Goal: Task Accomplishment & Management: Manage account settings

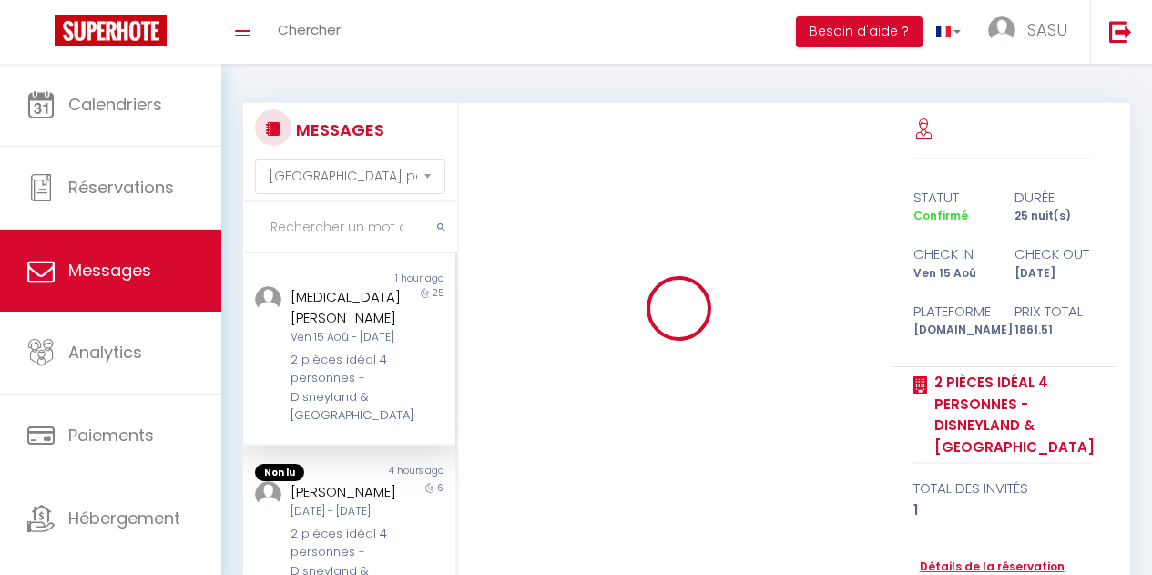
select select "message"
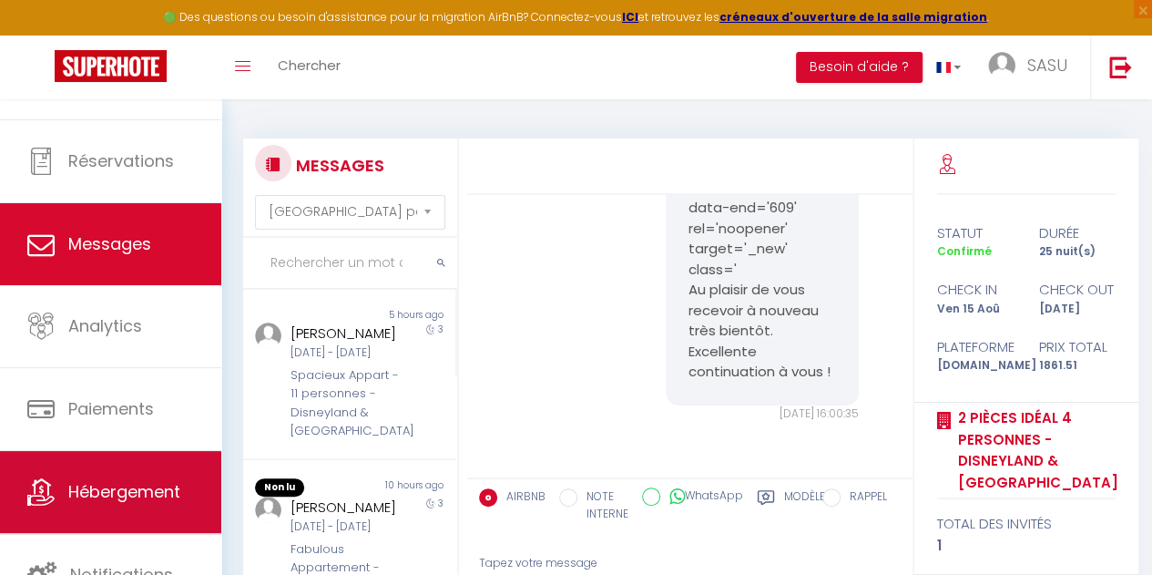
scroll to position [63, 0]
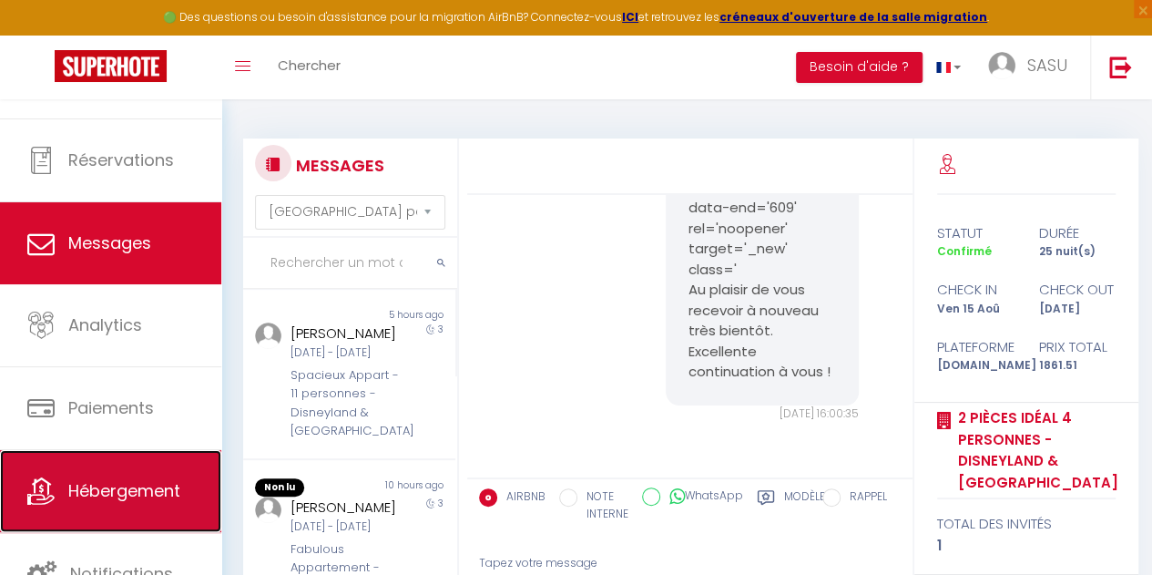
click at [129, 483] on span "Hébergement" at bounding box center [124, 490] width 112 height 23
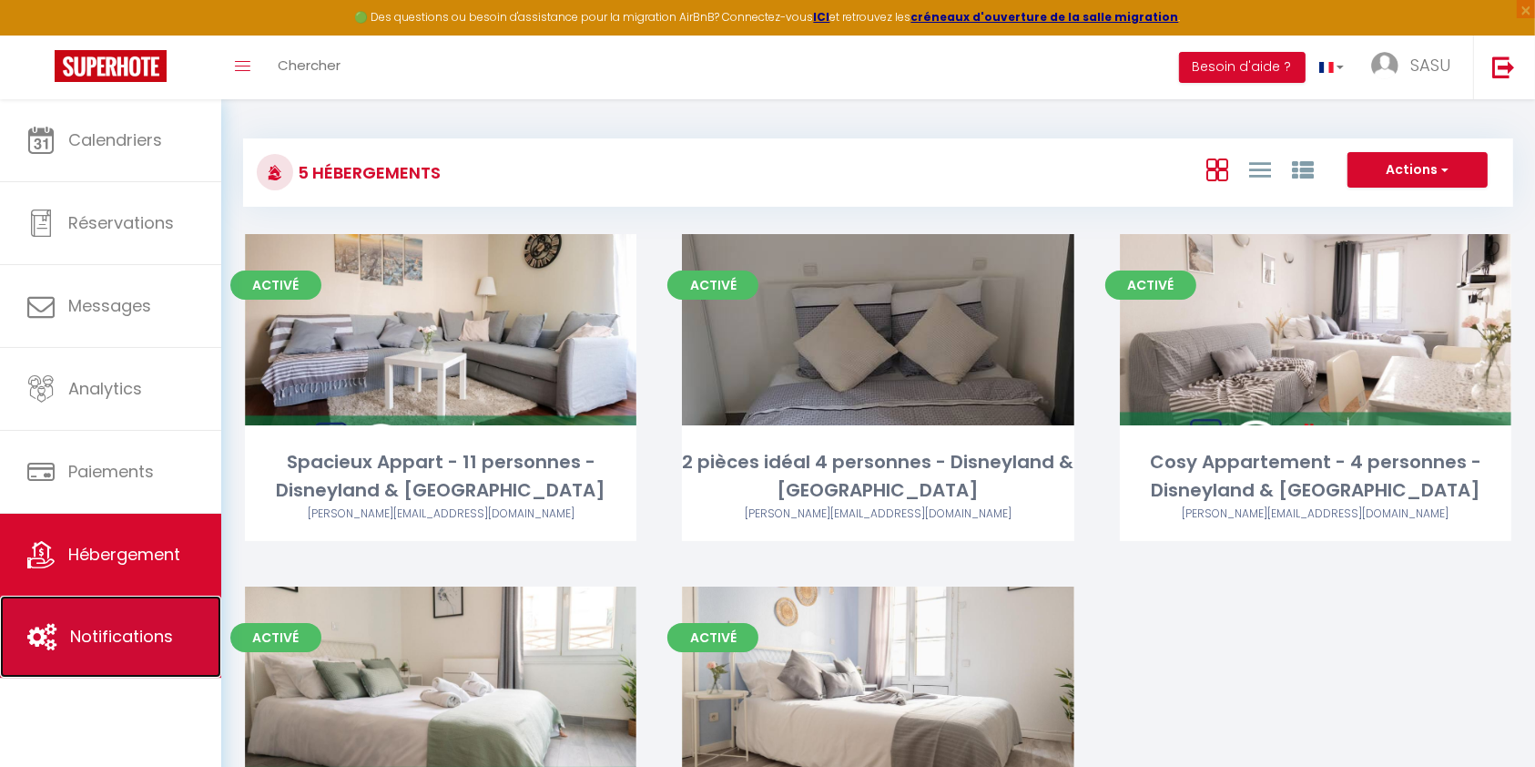
click at [30, 574] on link "Notifications" at bounding box center [110, 637] width 221 height 82
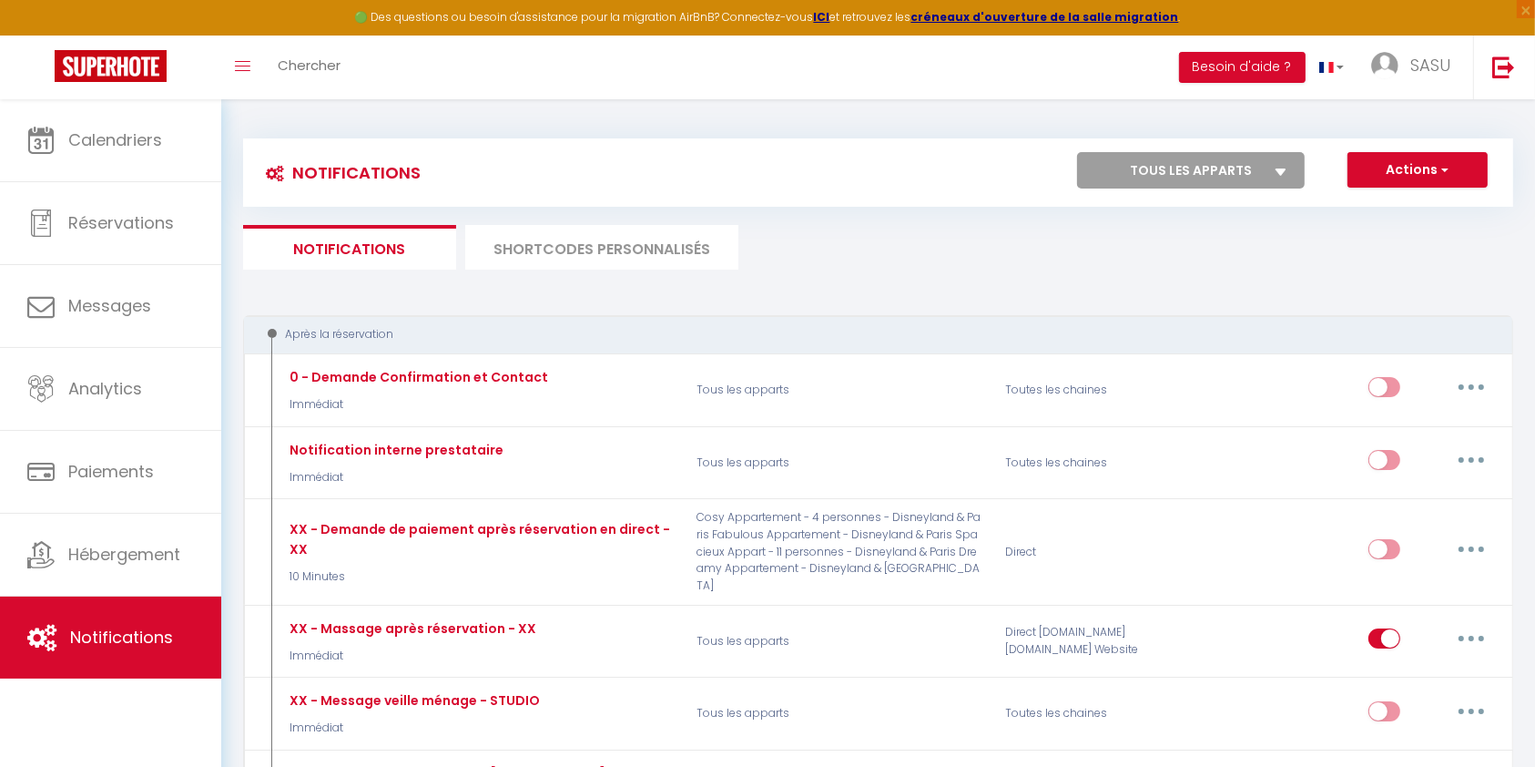
click at [677, 235] on li "SHORTCODES PERSONNALISÉS" at bounding box center [601, 247] width 273 height 45
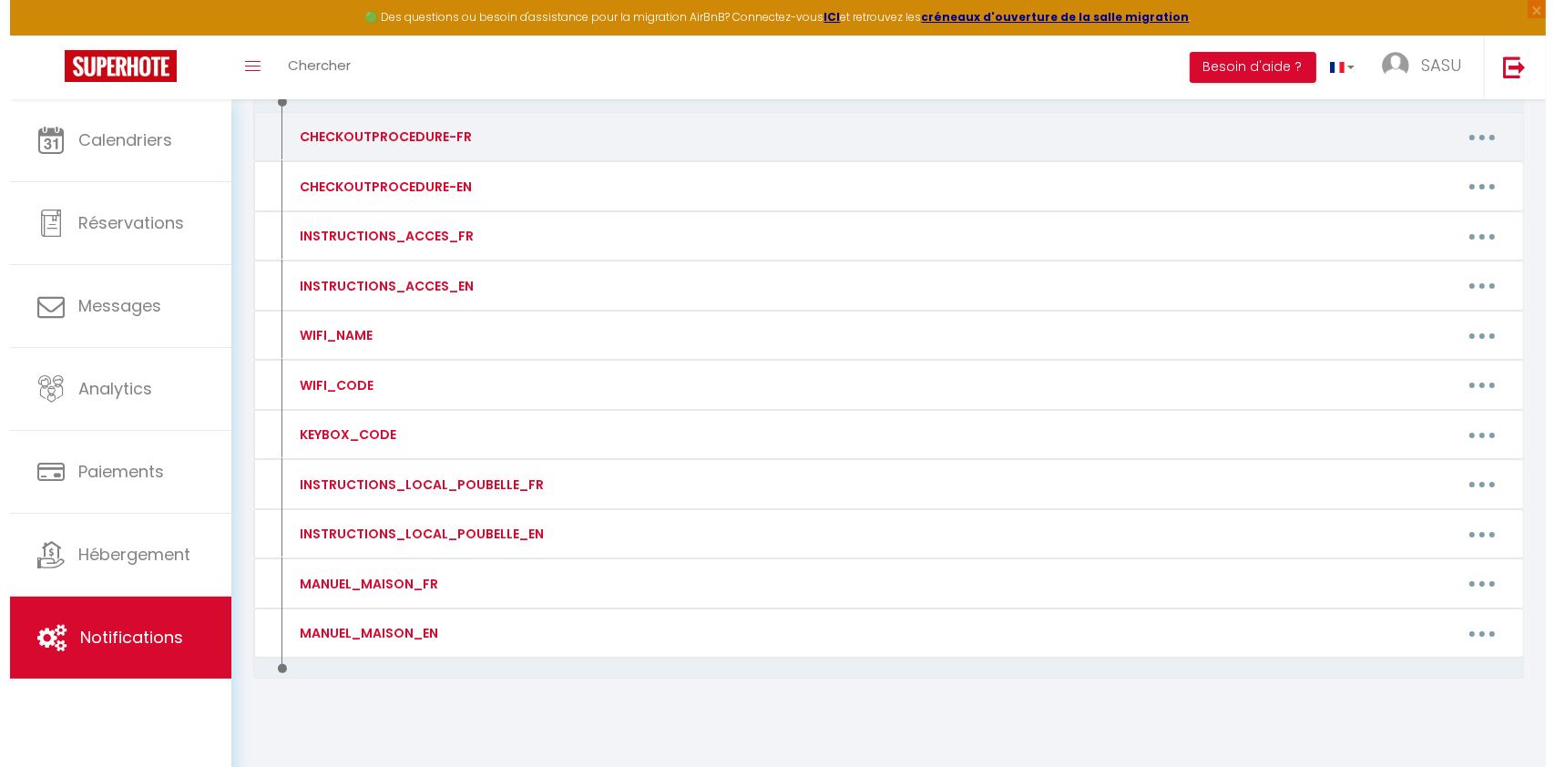
scroll to position [231, 0]
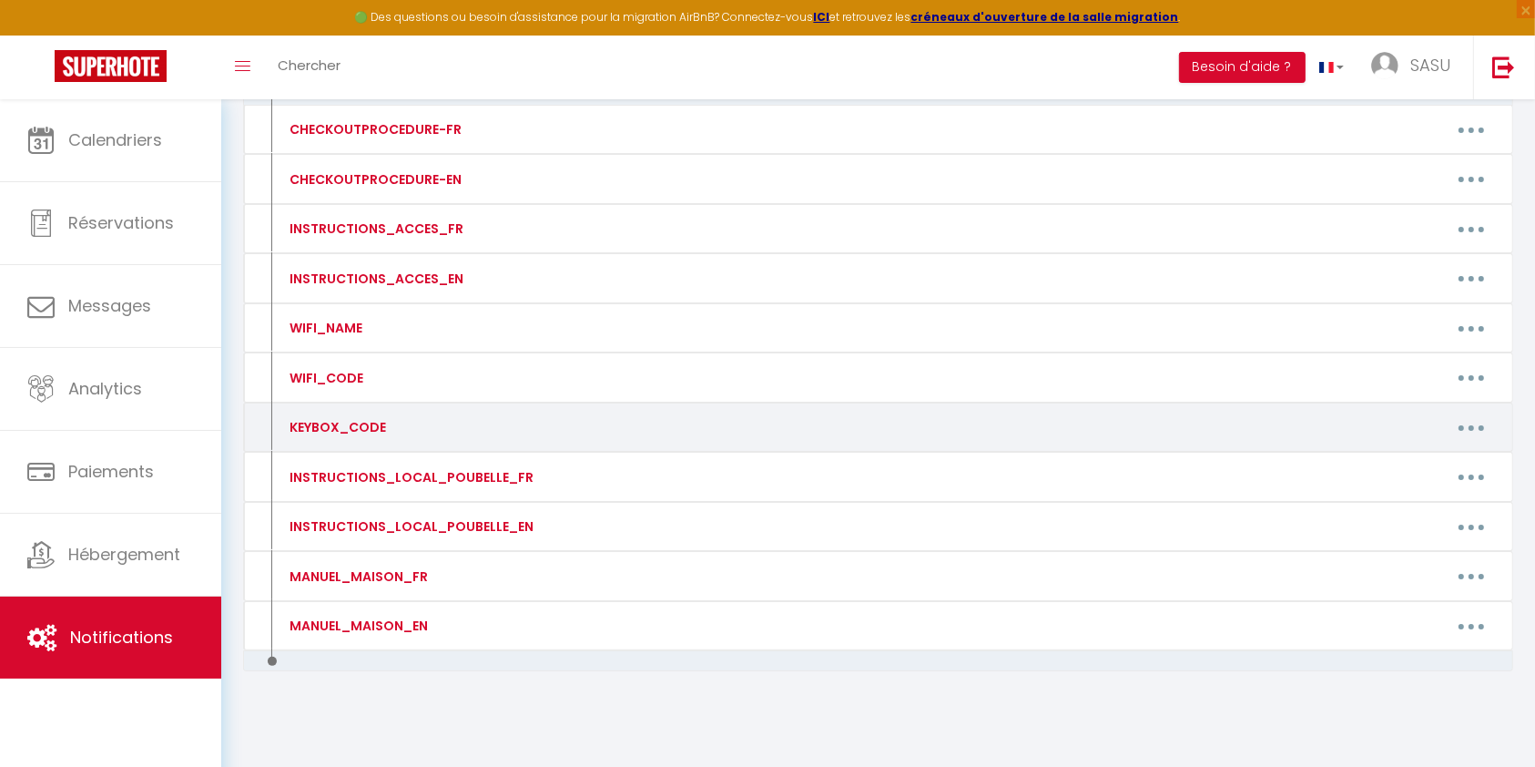
click at [423, 425] on div "KEYBOX_CODE" at bounding box center [427, 427] width 309 height 29
click at [1151, 426] on icon "button" at bounding box center [1471, 427] width 5 height 5
click at [1151, 470] on link "Editer" at bounding box center [1424, 469] width 135 height 31
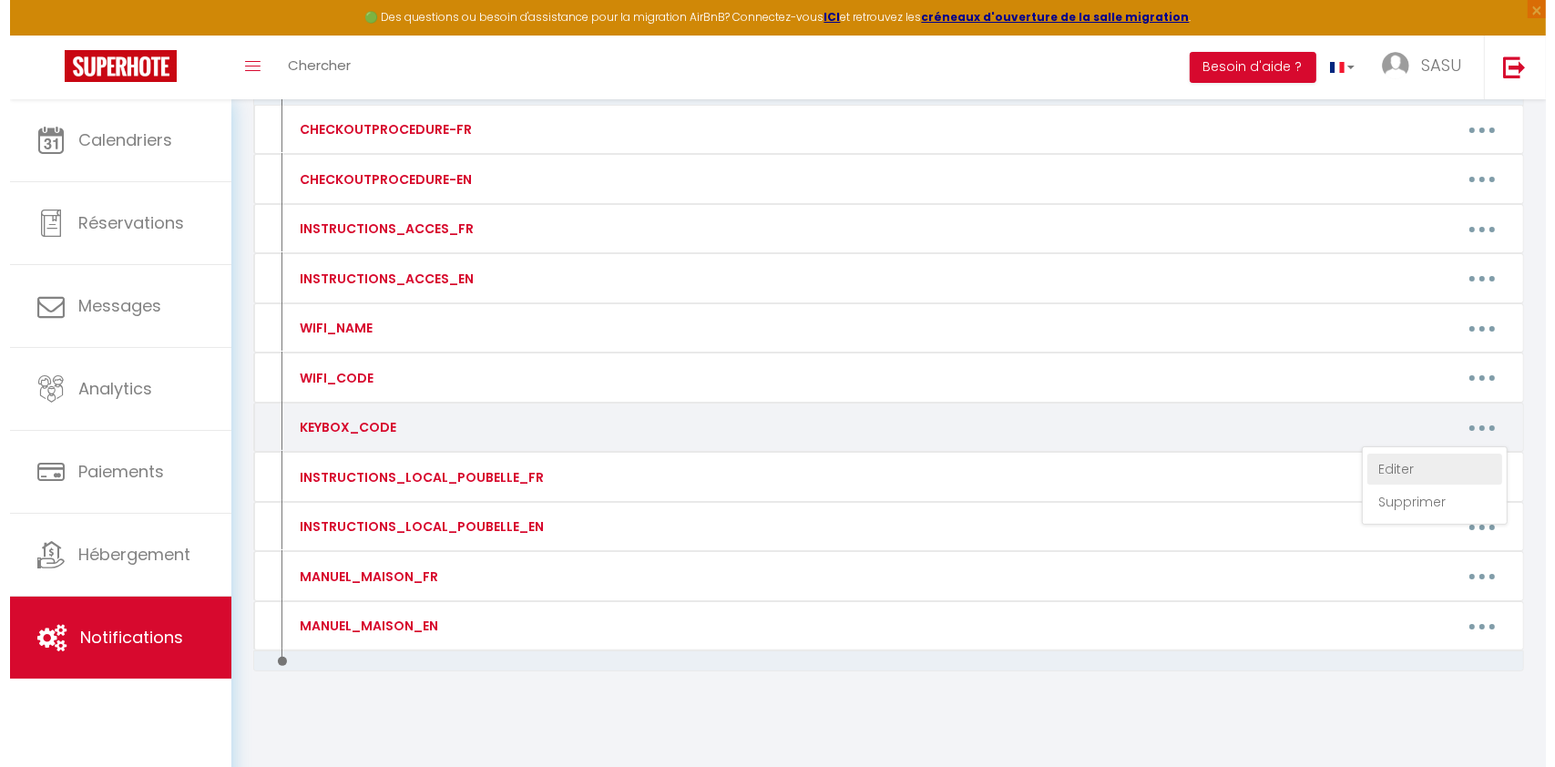
type input "KEYBOX_CODE"
type textarea "Le code de la boité à clé"
type textarea "0824"
type textarea "1905"
type textarea "0312"
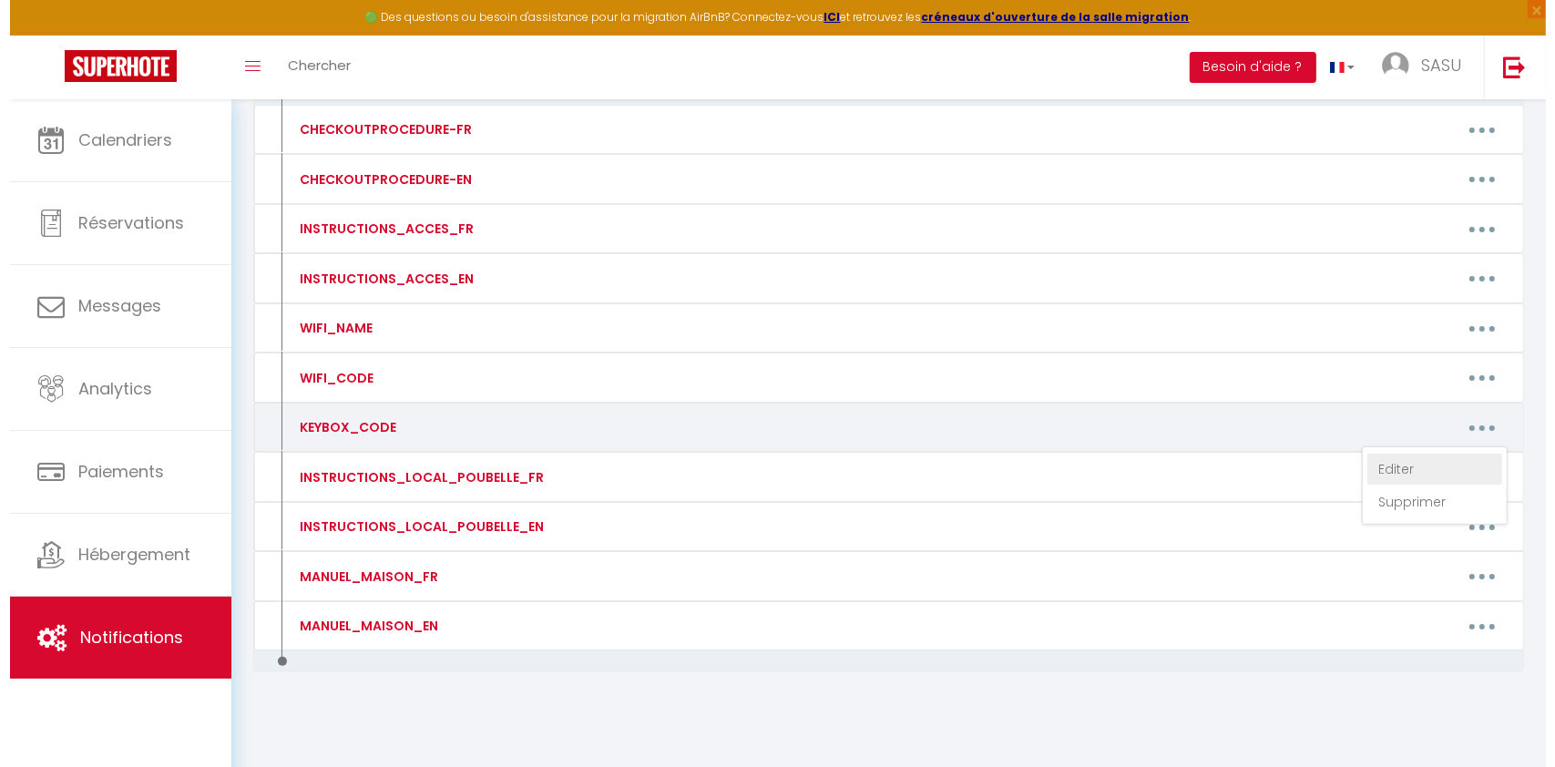
type textarea "1905"
type textarea "2408"
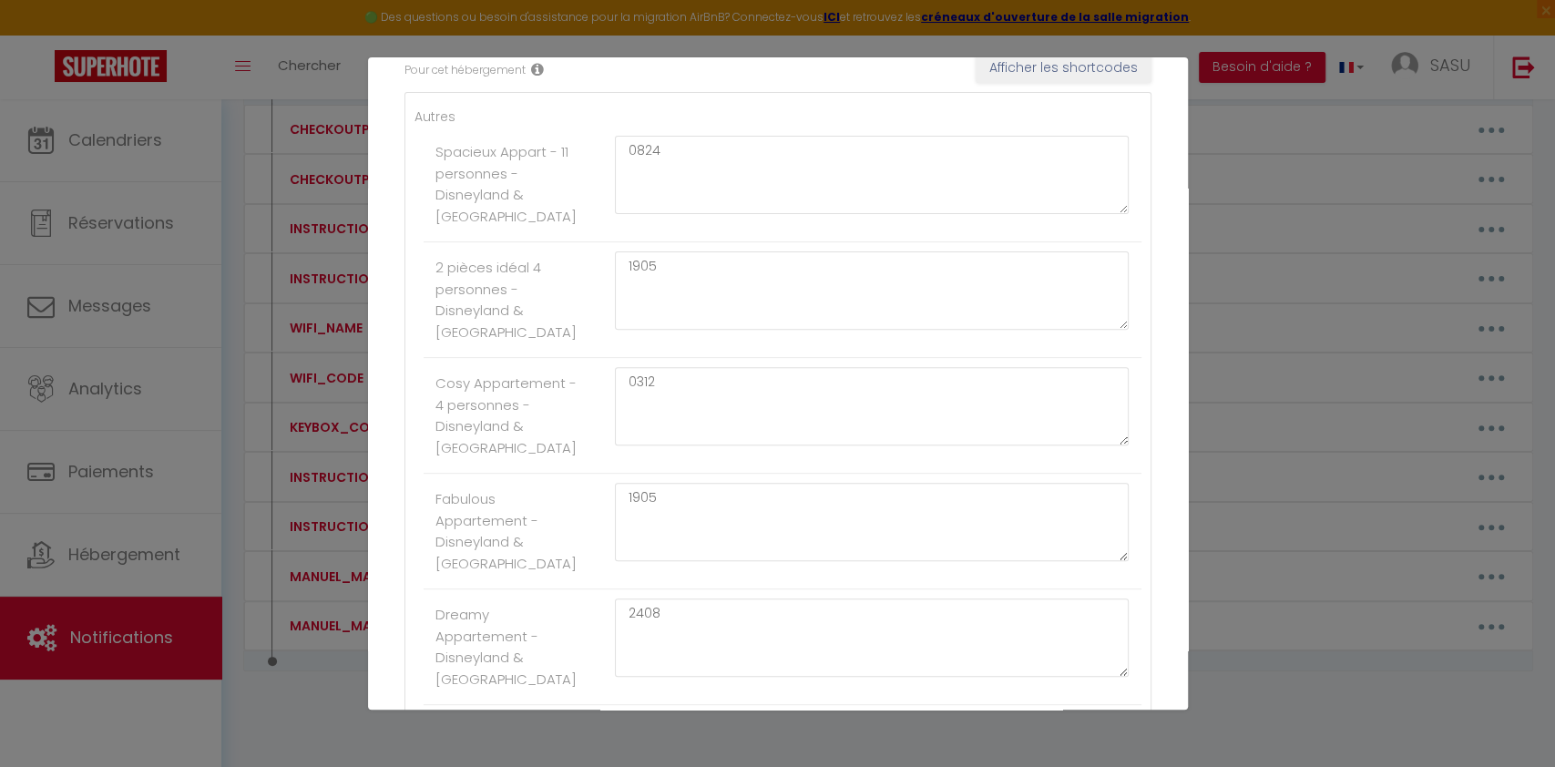
scroll to position [364, 0]
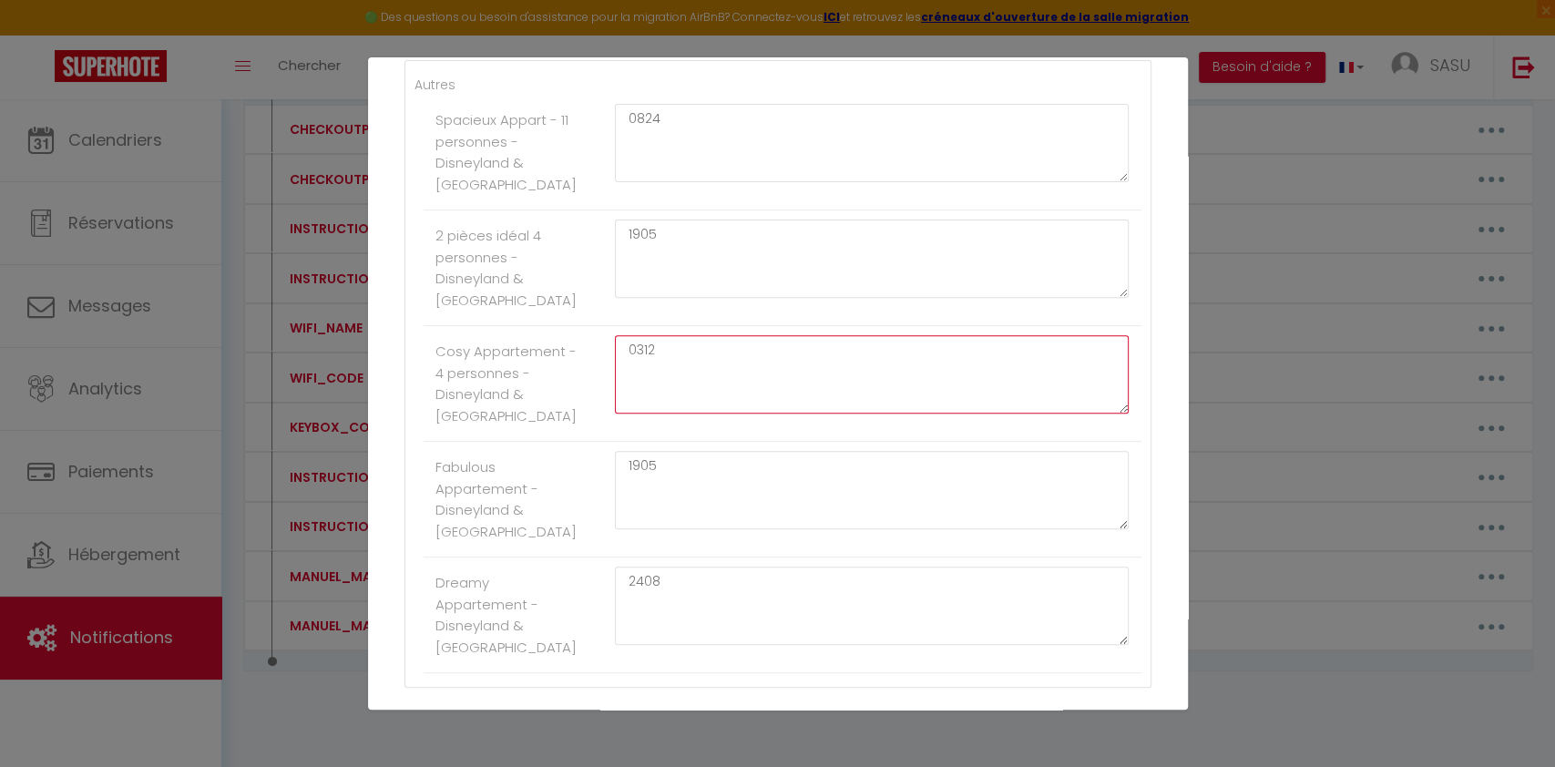
drag, startPoint x: 656, startPoint y: 398, endPoint x: 586, endPoint y: 397, distance: 69.2
click at [586, 397] on li "Cosy Appartement - 4 personnes - Disneyland & [GEOGRAPHIC_DATA] 0312" at bounding box center [782, 384] width 718 height 116
type textarea "1954"
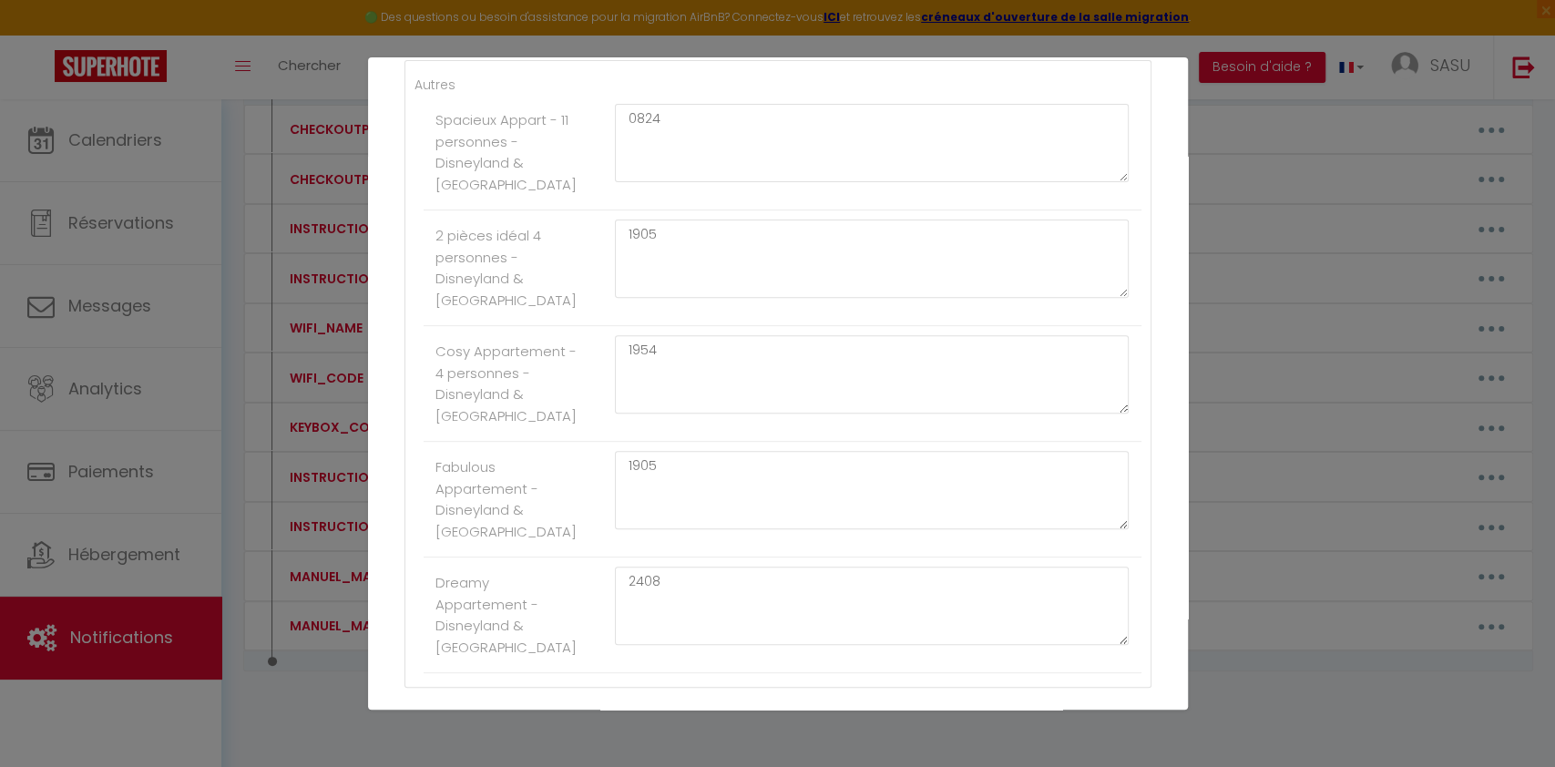
click at [1151, 439] on div "Nom * KEYBOX_CODE Contenu * Le code de la boité à clé Pour cet hébergement Affi…" at bounding box center [778, 258] width 820 height 995
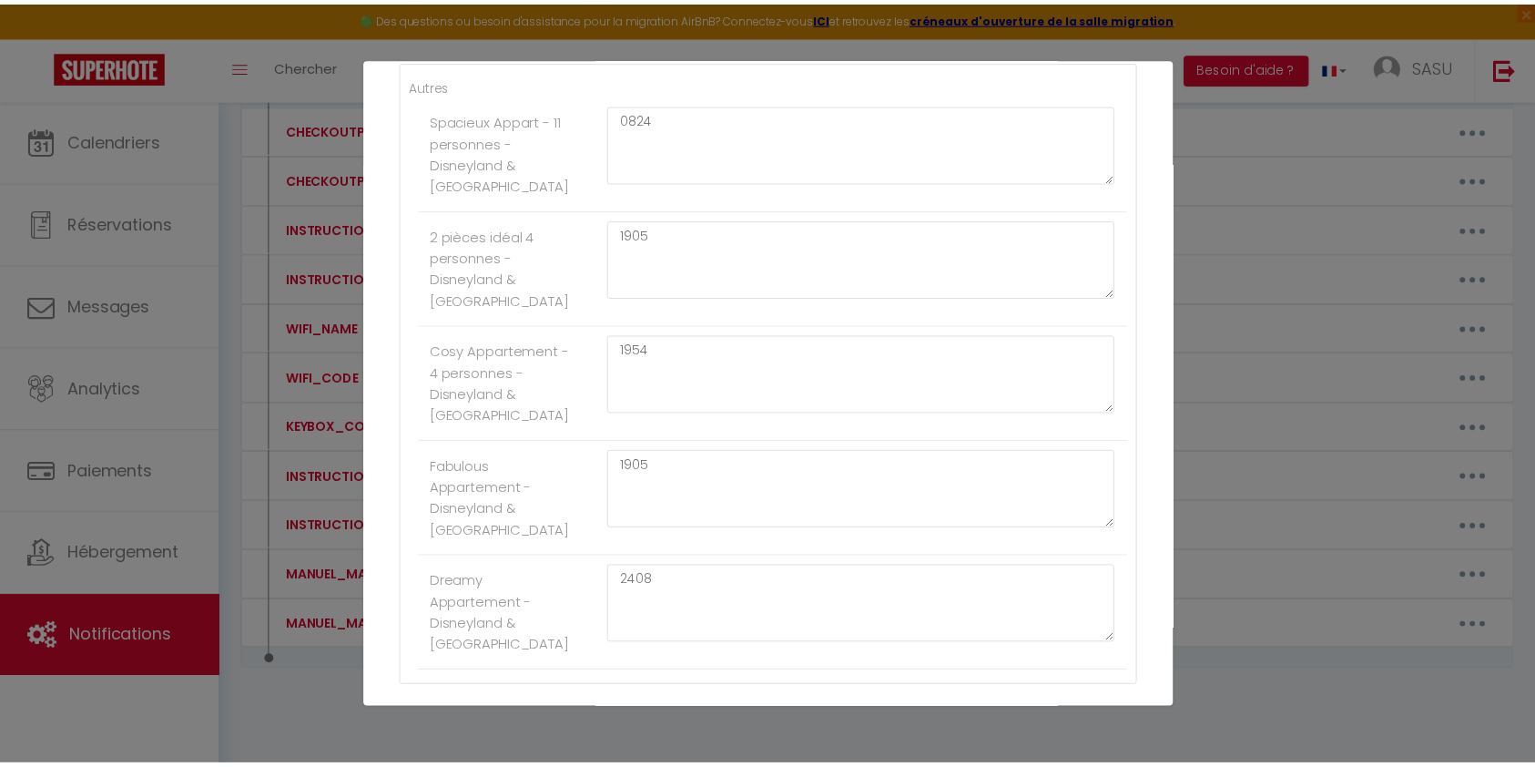
scroll to position [532, 0]
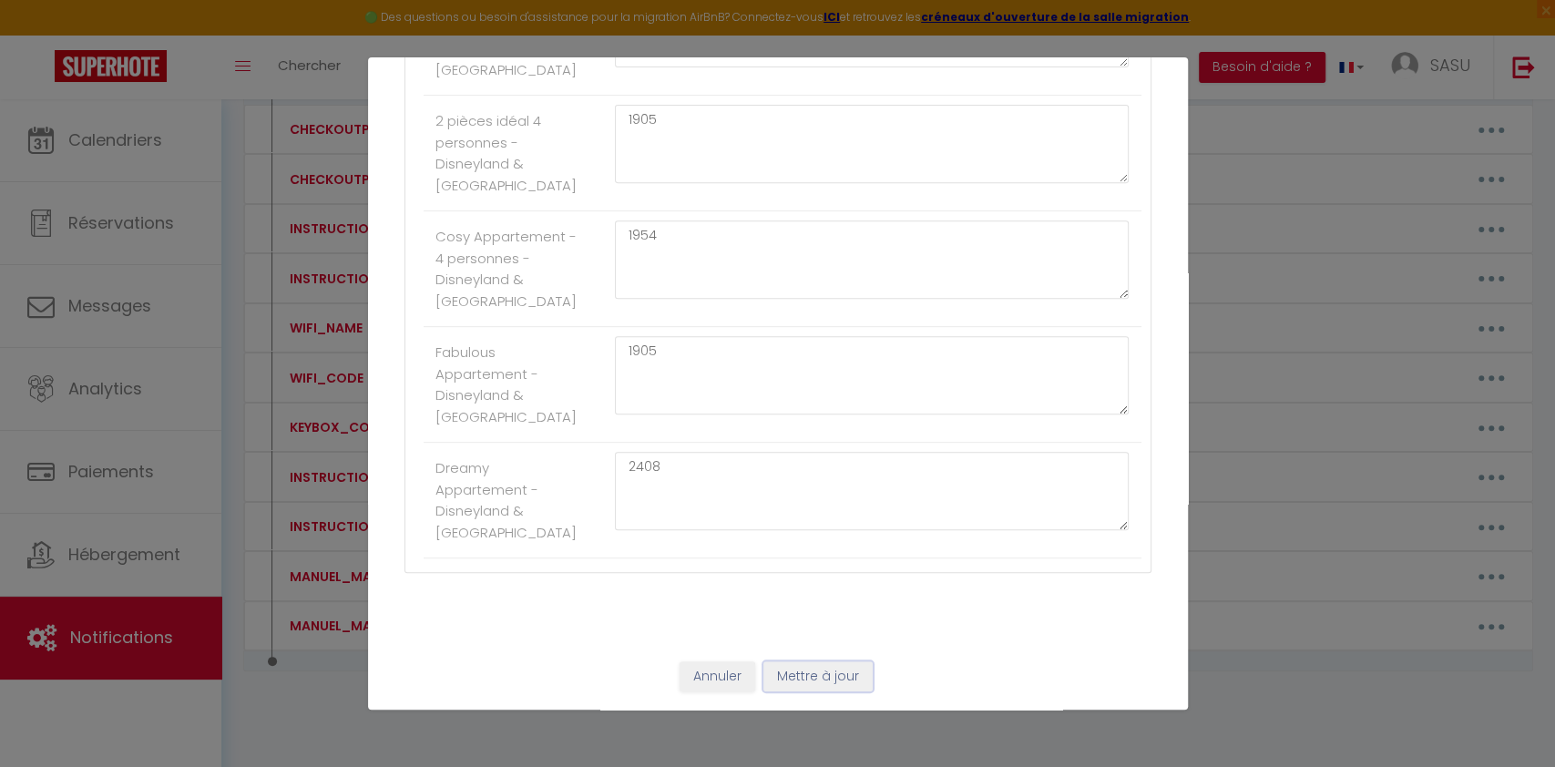
click at [800, 574] on button "Mettre à jour" at bounding box center [817, 676] width 109 height 31
